Goal: Information Seeking & Learning: Learn about a topic

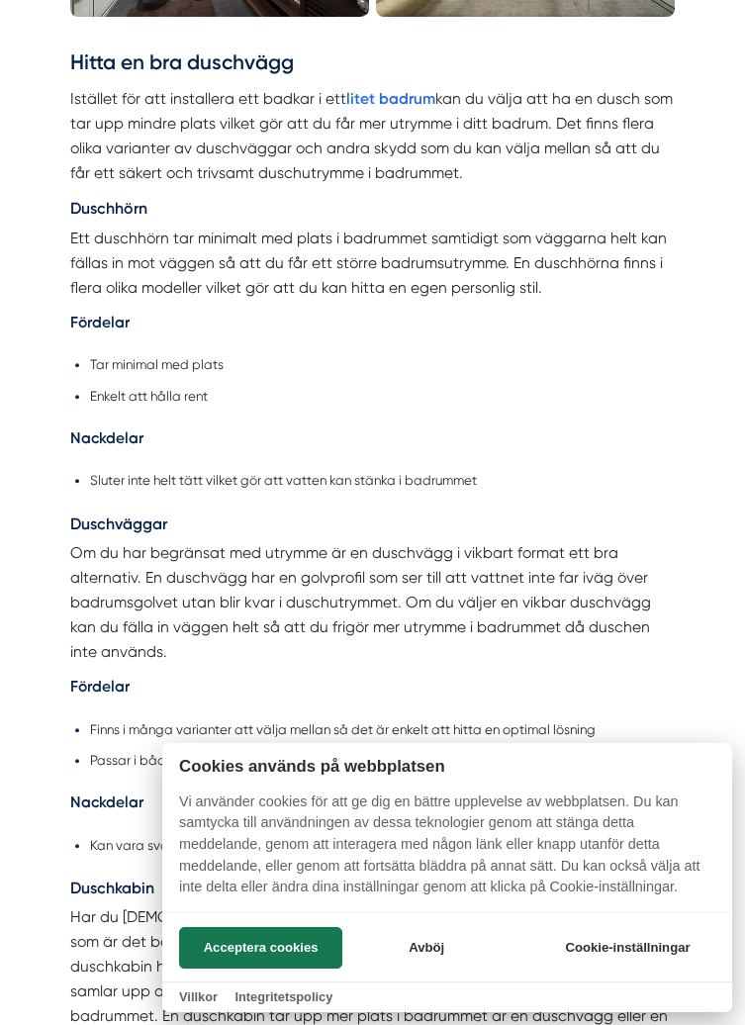
click at [426, 943] on button "Avböj" at bounding box center [426, 948] width 158 height 42
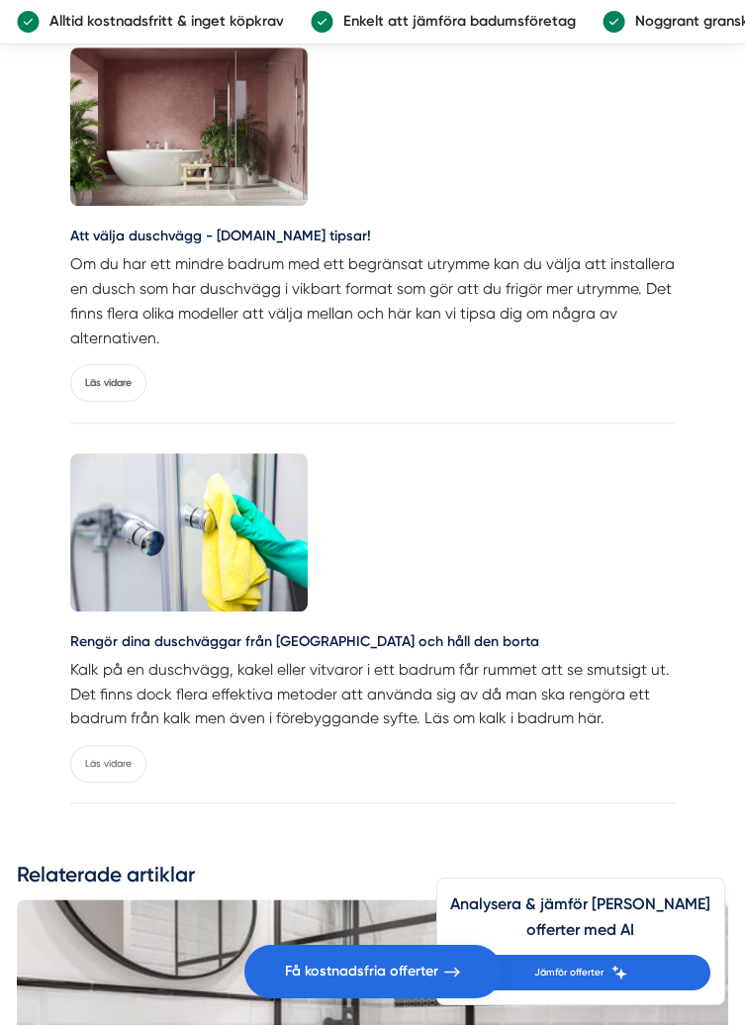
scroll to position [3226, 0]
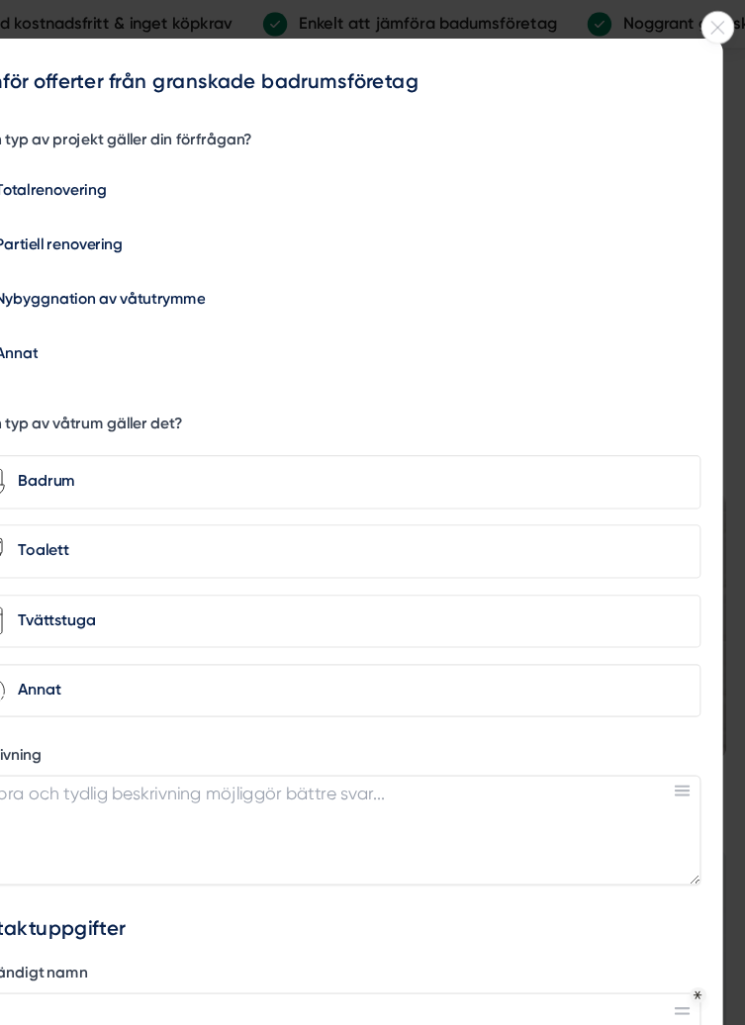
click at [729, 25] on icon at bounding box center [720, 25] width 28 height 12
